Goal: Task Accomplishment & Management: Use online tool/utility

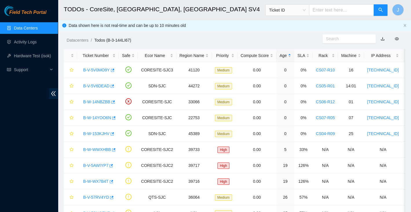
click at [34, 30] on link "Data Centers" at bounding box center [26, 28] width 24 height 5
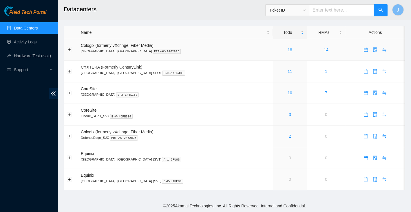
click at [287, 50] on link "18" at bounding box center [289, 49] width 5 height 5
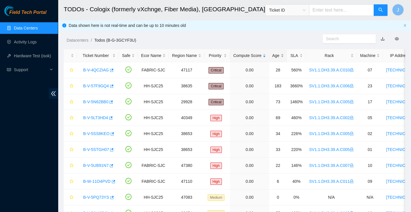
click at [283, 53] on div "Age" at bounding box center [278, 55] width 12 height 6
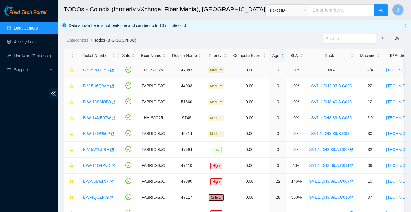
click at [158, 72] on td "HH-SJC25" at bounding box center [153, 70] width 31 height 16
click at [97, 71] on link "B-V-5PQ73YS" at bounding box center [96, 70] width 26 height 5
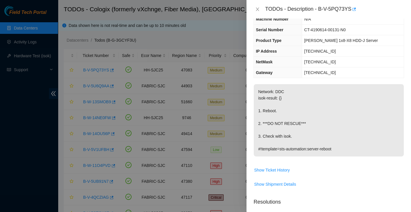
scroll to position [57, 0]
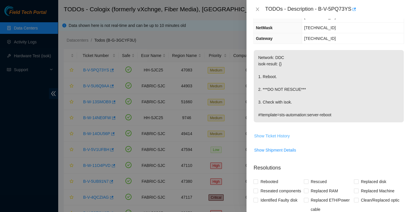
click at [277, 133] on span "Show Ticket History" at bounding box center [272, 136] width 36 height 6
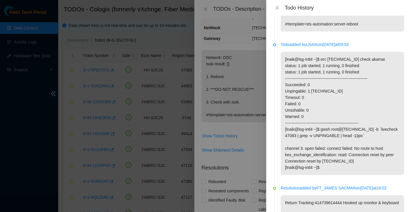
scroll to position [0, 0]
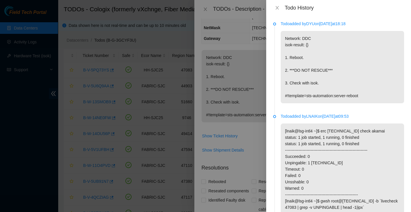
click at [278, 5] on div "Todo History" at bounding box center [338, 8] width 131 height 6
click at [277, 8] on icon "close" at bounding box center [276, 7] width 3 height 3
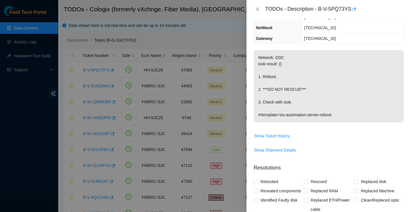
click at [320, 11] on div "TODOs - Description - B-V-5PQ73YS" at bounding box center [334, 9] width 139 height 9
click at [351, 8] on div "TODOs - Description - B-V-5PQ73YS" at bounding box center [334, 9] width 139 height 9
copy div "B-V-5PQ73YS"
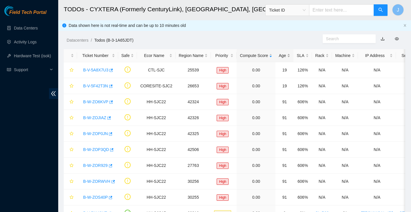
click at [283, 57] on div "Age" at bounding box center [284, 55] width 12 height 6
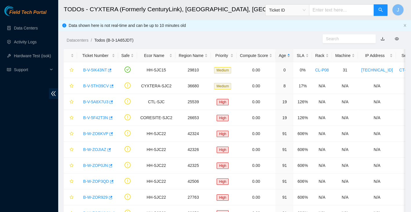
click at [283, 57] on div "Age" at bounding box center [284, 55] width 12 height 6
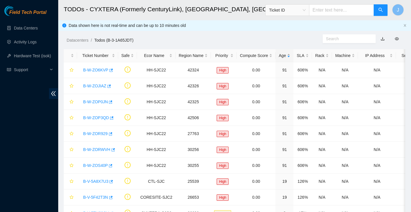
click at [283, 57] on div "Age" at bounding box center [284, 55] width 12 height 6
click at [284, 56] on div "Age" at bounding box center [284, 55] width 12 height 6
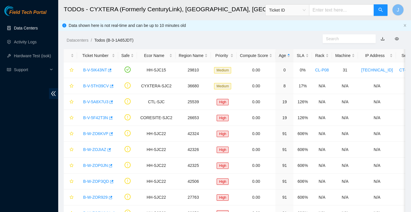
click at [28, 27] on link "Data Centers" at bounding box center [26, 28] width 24 height 5
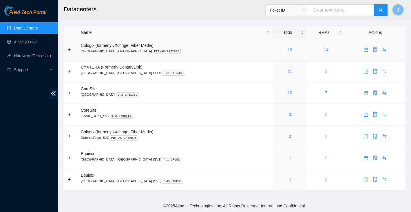
click at [287, 50] on link "18" at bounding box center [289, 49] width 5 height 5
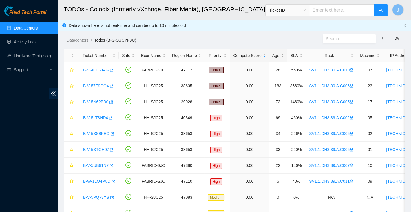
click at [281, 56] on div "Age" at bounding box center [278, 55] width 12 height 6
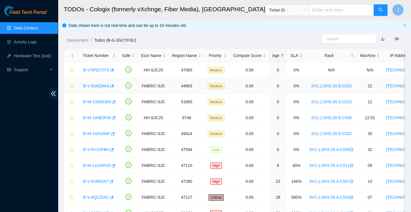
click at [101, 86] on link "B-V-5U6Q9AA" at bounding box center [96, 86] width 26 height 5
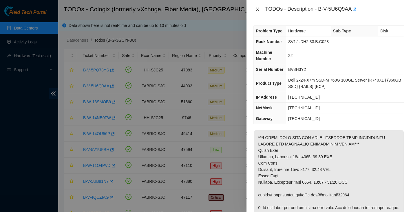
click at [254, 10] on button "Close" at bounding box center [257, 10] width 8 height 6
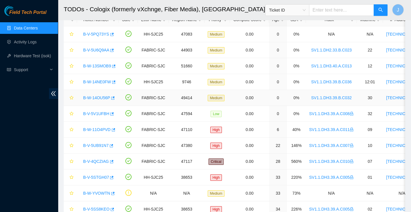
scroll to position [57, 0]
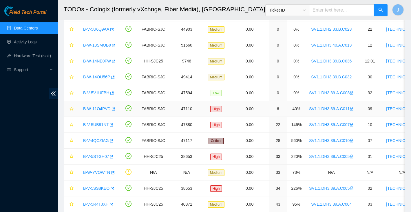
click at [96, 107] on link "B-W-11O4PVD" at bounding box center [97, 109] width 28 height 5
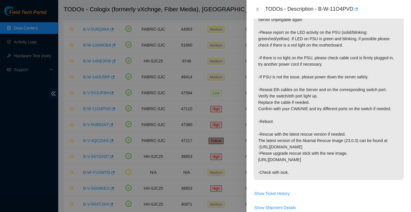
scroll to position [122, 0]
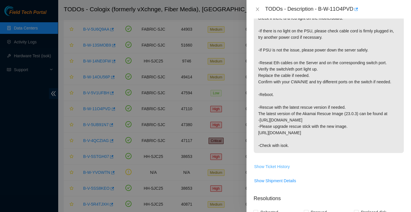
click at [279, 168] on span "Show Ticket History" at bounding box center [272, 167] width 36 height 6
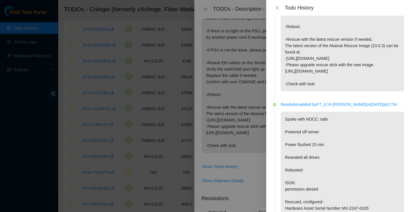
scroll to position [0, 0]
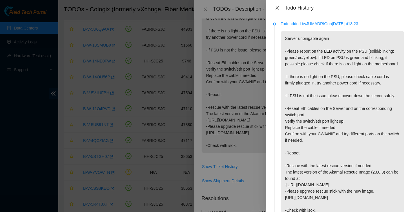
click at [278, 6] on icon "close" at bounding box center [276, 7] width 3 height 3
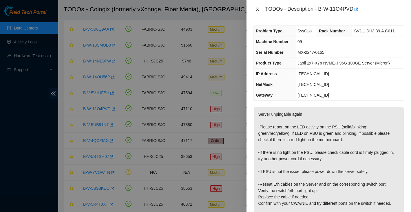
click at [256, 8] on icon "close" at bounding box center [257, 9] width 5 height 5
